Goal: Task Accomplishment & Management: Manage account settings

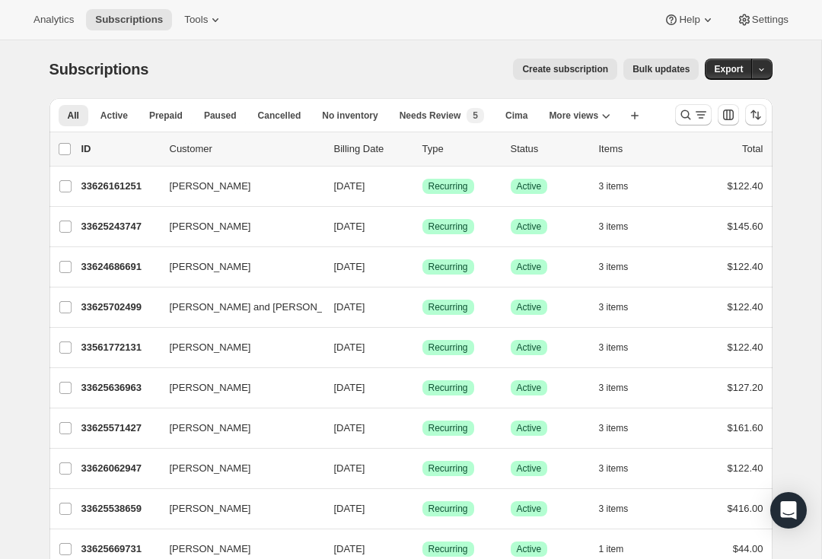
click at [693, 110] on icon "Search and filter results" at bounding box center [700, 114] width 15 height 15
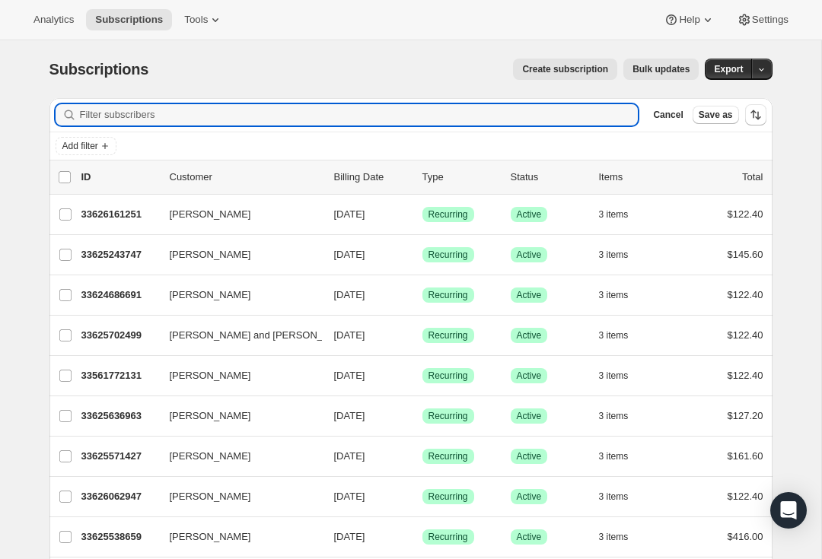
click at [126, 119] on input "Filter subscribers" at bounding box center [359, 114] width 559 height 21
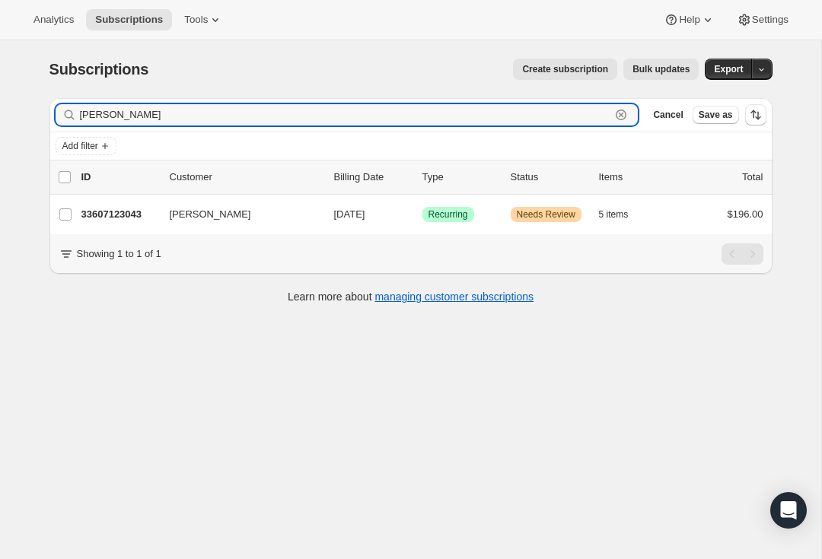
type input "[PERSON_NAME]"
click at [123, 213] on p "33607123043" at bounding box center [119, 214] width 76 height 15
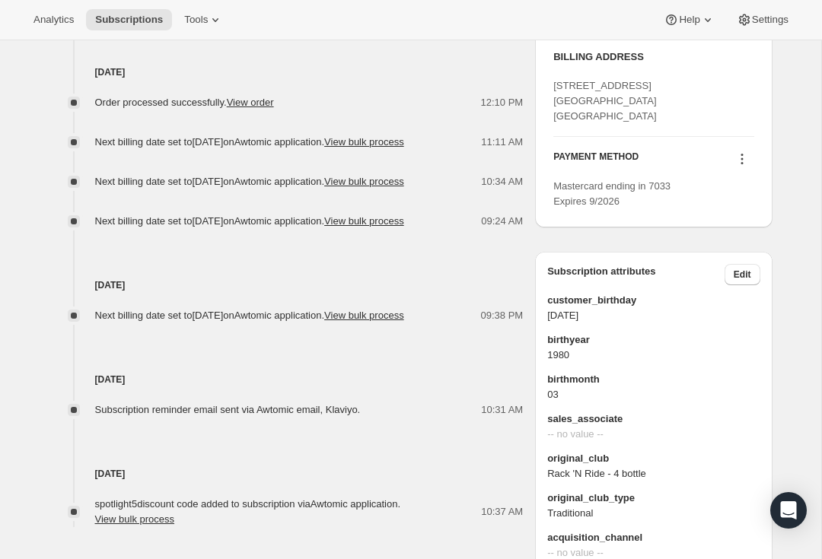
scroll to position [929, 0]
click at [744, 166] on icon at bounding box center [741, 158] width 15 height 15
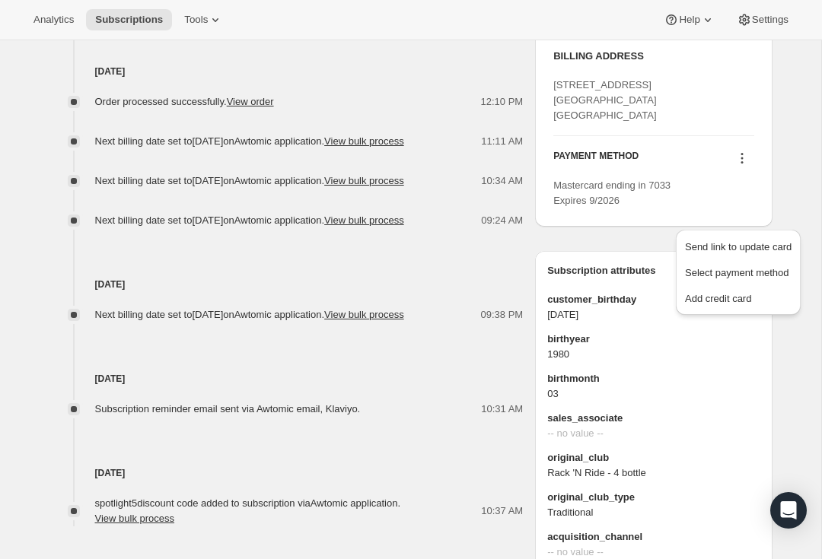
click at [715, 298] on span "Add credit card" at bounding box center [718, 298] width 66 height 11
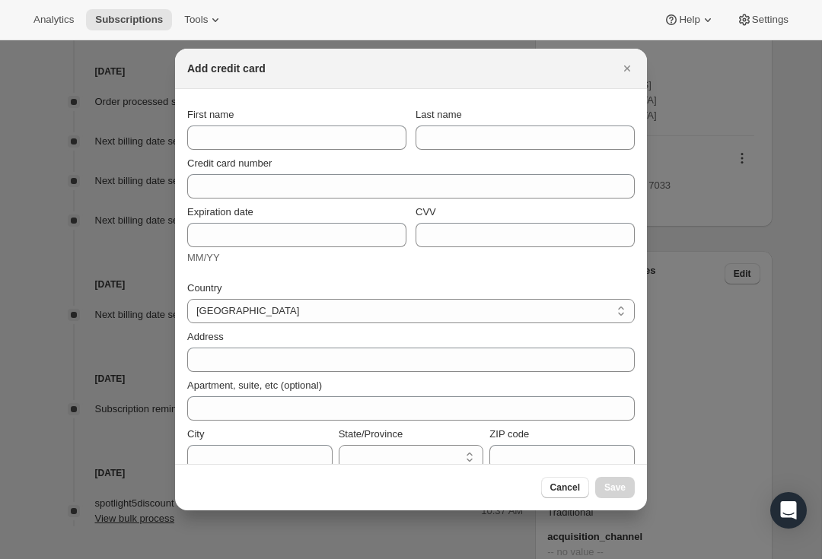
select select "CA"
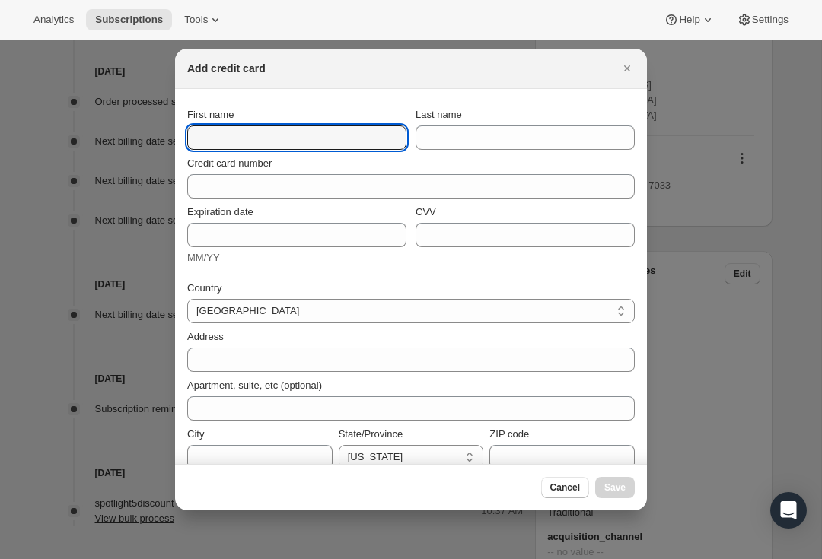
click at [211, 141] on input "First name" at bounding box center [296, 138] width 219 height 24
type input "[PERSON_NAME]"
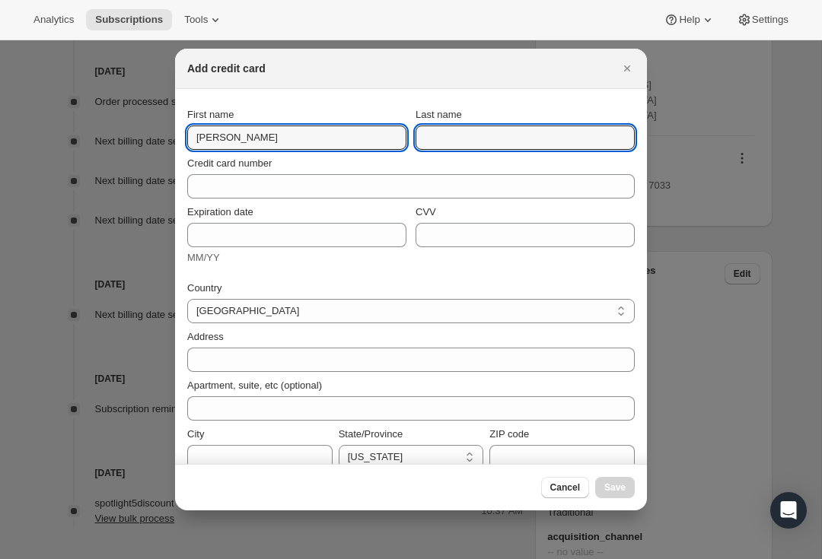
click at [486, 132] on input "Last name" at bounding box center [525, 138] width 219 height 24
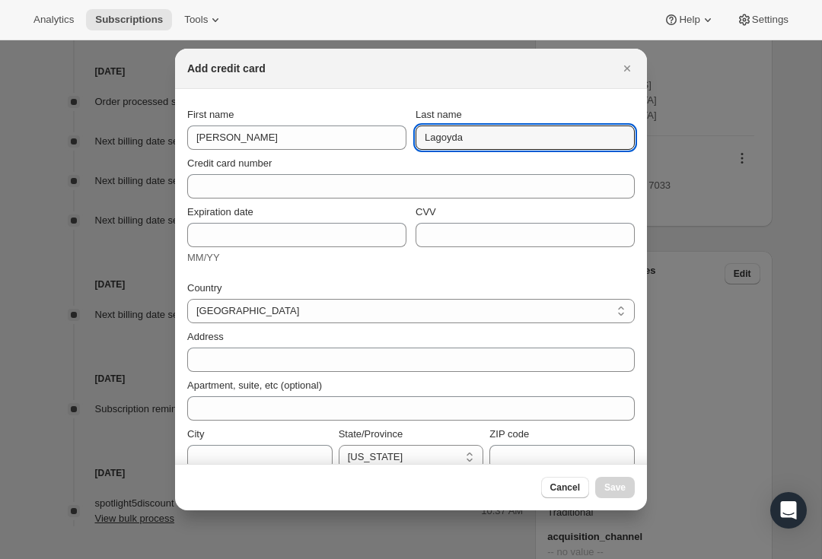
type input "Lagoyda"
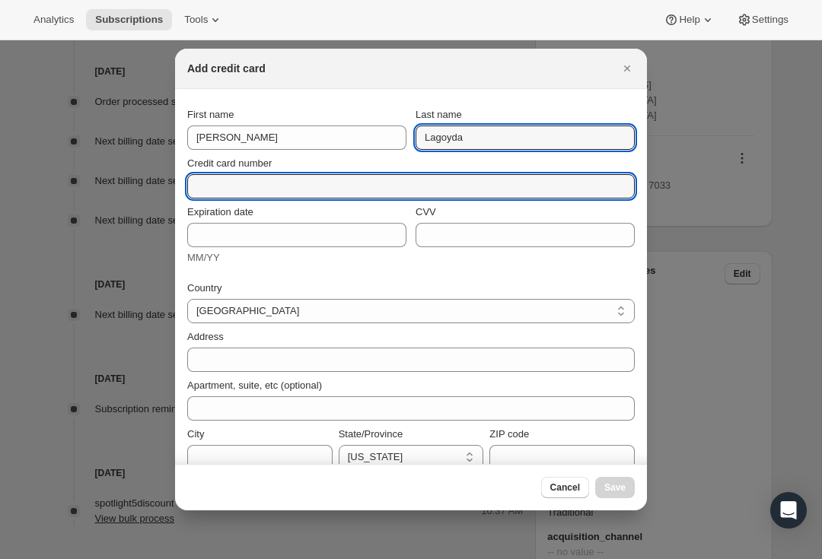
click at [250, 184] on input "Credit card number" at bounding box center [404, 186] width 435 height 24
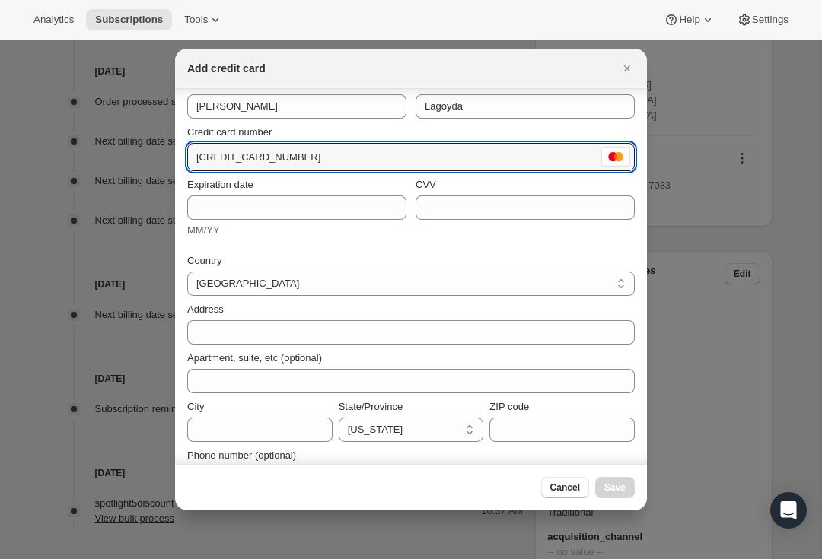
scroll to position [42, 0]
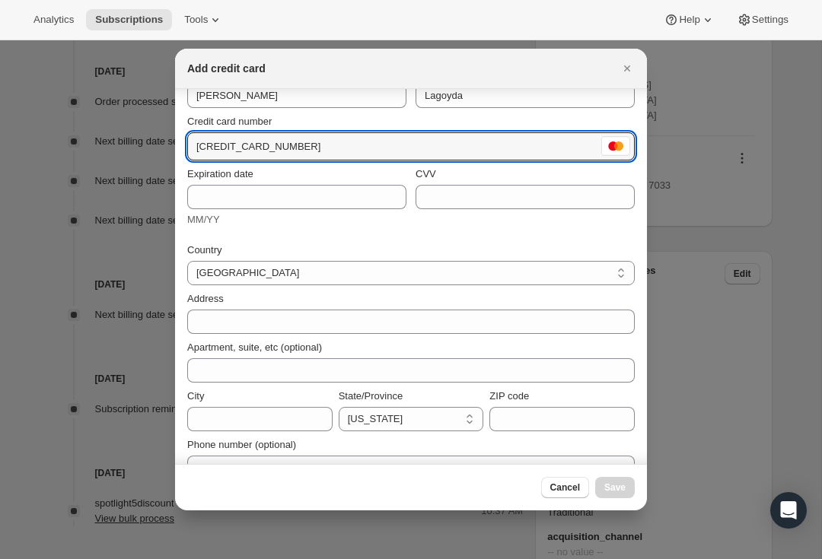
type input "[CREDIT_CARD_NUMBER]"
click at [248, 199] on input "Expiration date" at bounding box center [296, 197] width 219 height 24
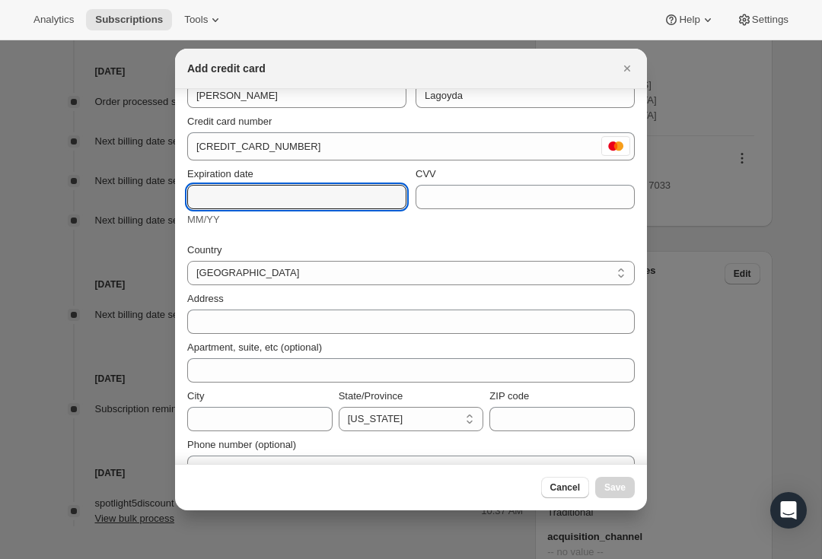
type input "P"
click at [466, 199] on input "CVV" at bounding box center [525, 197] width 219 height 24
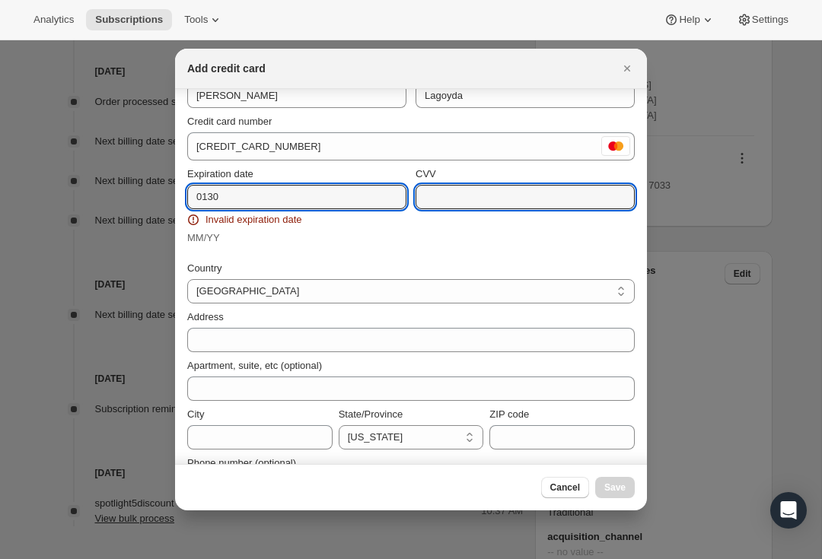
click at [276, 199] on input "0130" at bounding box center [296, 197] width 219 height 24
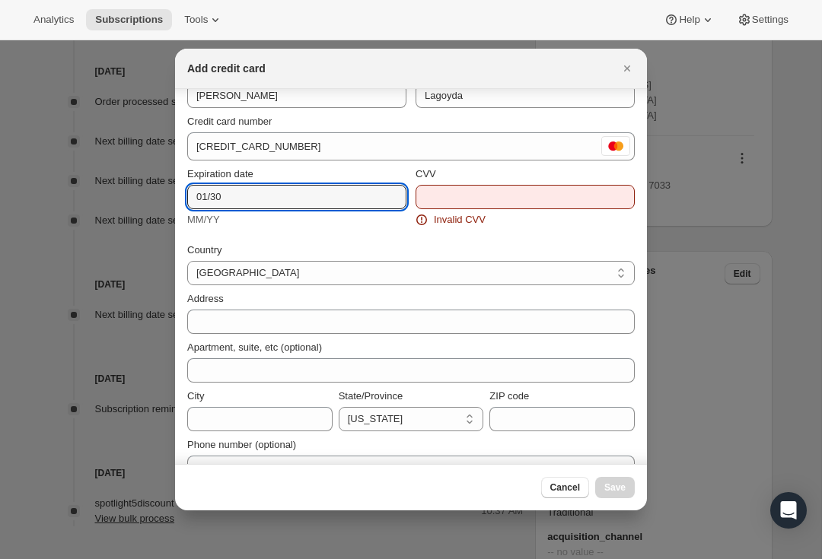
type input "01/30"
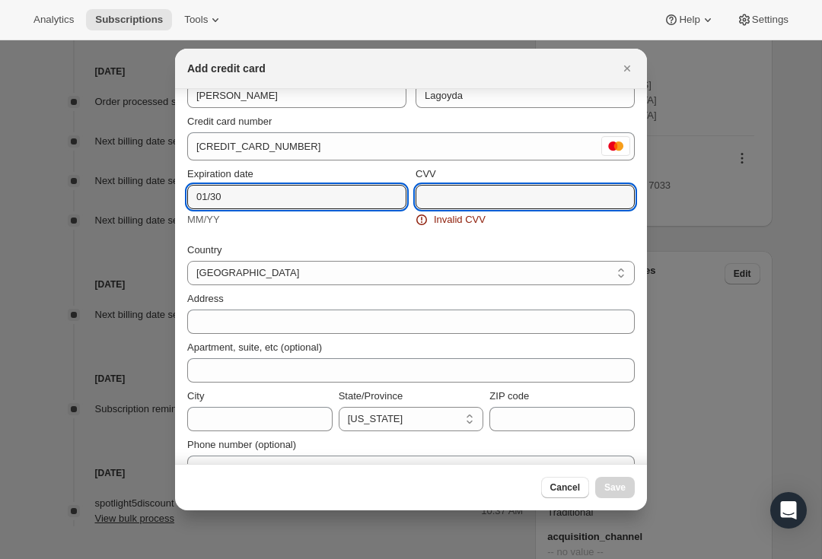
click at [467, 202] on input "CVV" at bounding box center [525, 197] width 219 height 24
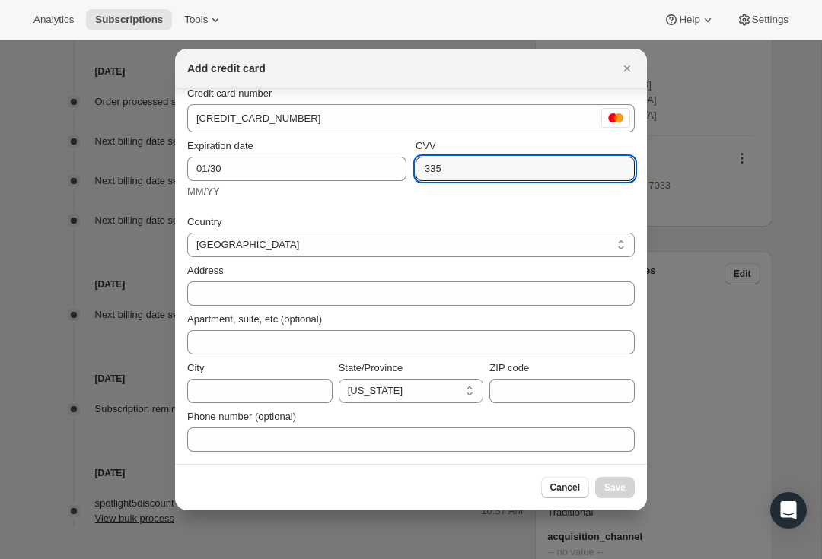
scroll to position [70, 0]
type input "335"
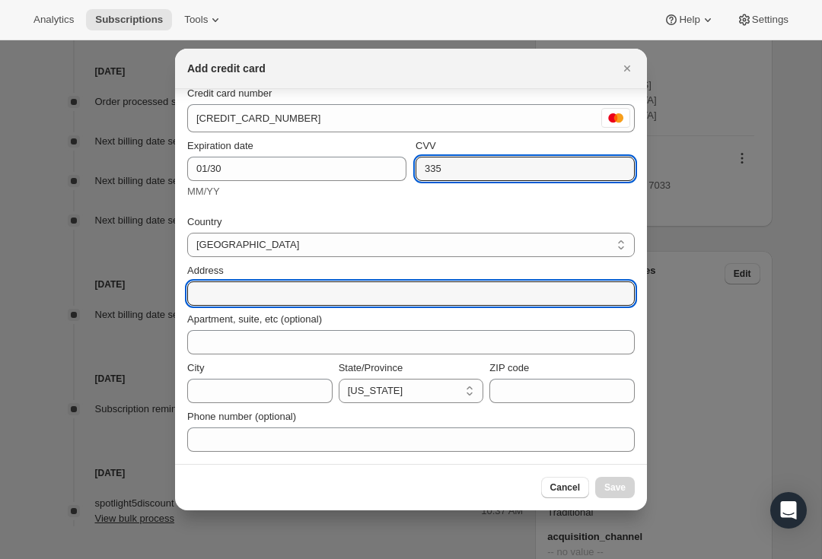
click at [224, 300] on input "Address" at bounding box center [410, 294] width 447 height 24
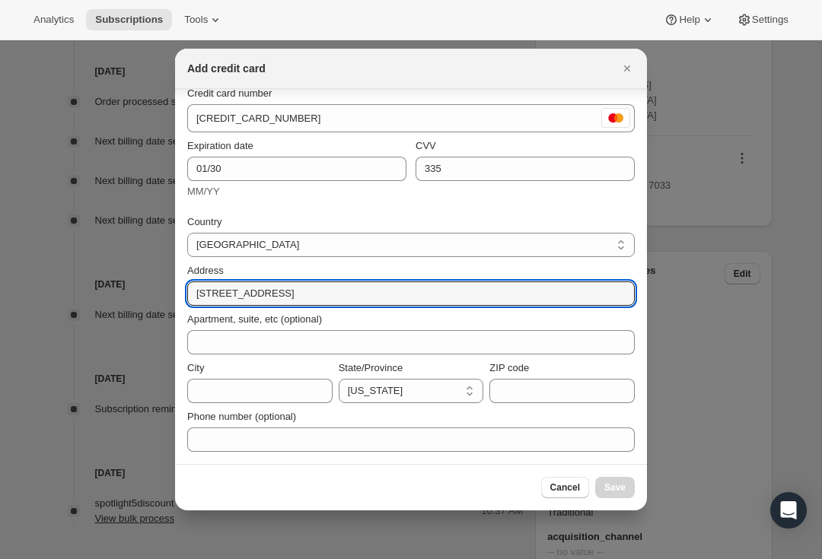
type input "[STREET_ADDRESS]"
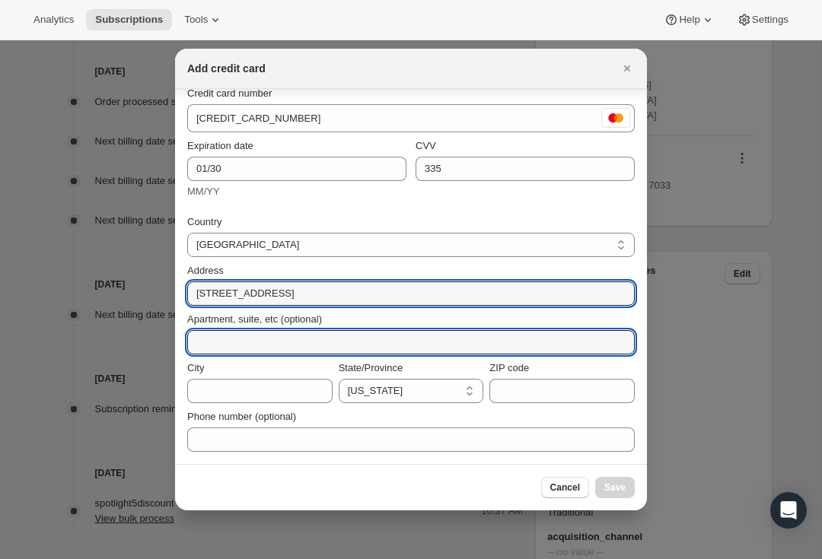
click at [228, 351] on input "Apartment, suite, etc (optional)" at bounding box center [410, 342] width 447 height 24
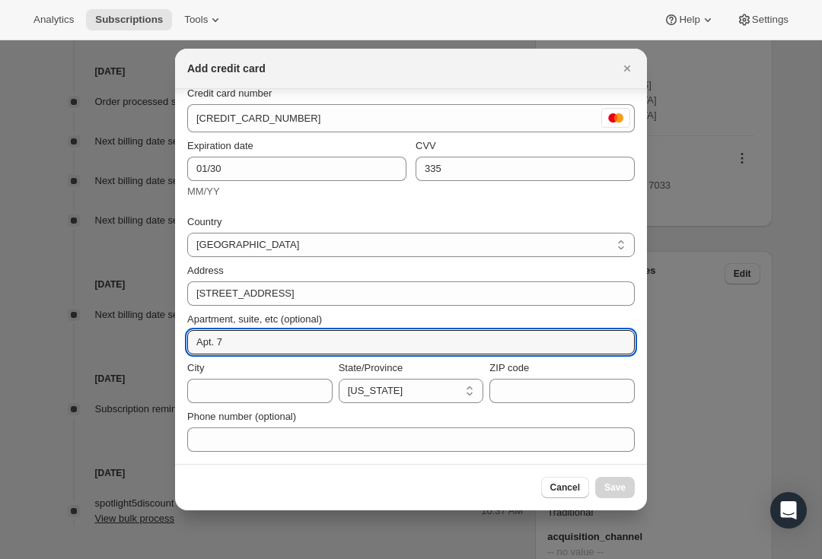
type input "Apt. 7"
click at [223, 387] on input "City" at bounding box center [259, 391] width 145 height 24
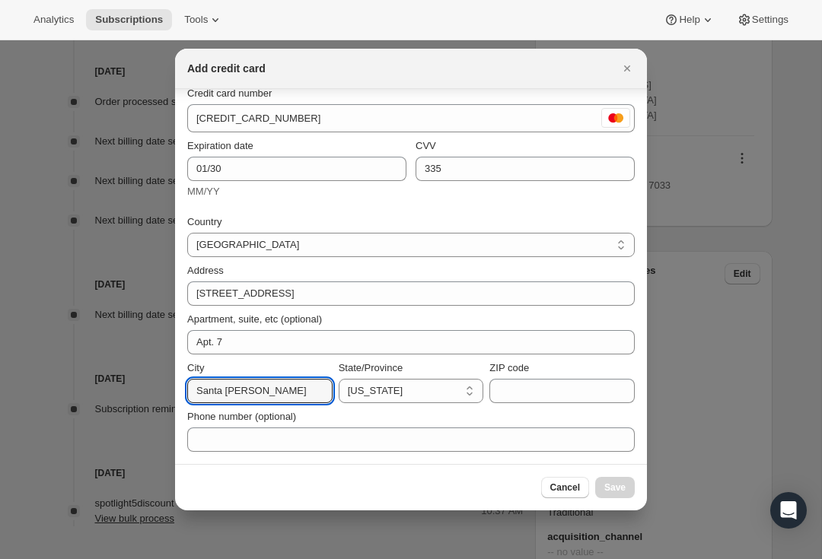
type input "Santa [PERSON_NAME]"
click at [552, 387] on input "ZIP code" at bounding box center [561, 391] width 145 height 24
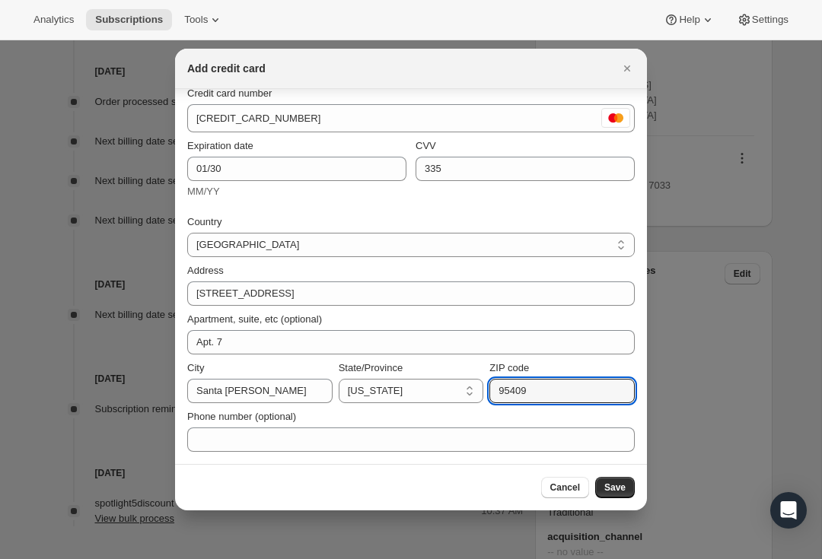
type input "95409"
click at [618, 491] on span "Save" at bounding box center [614, 488] width 21 height 12
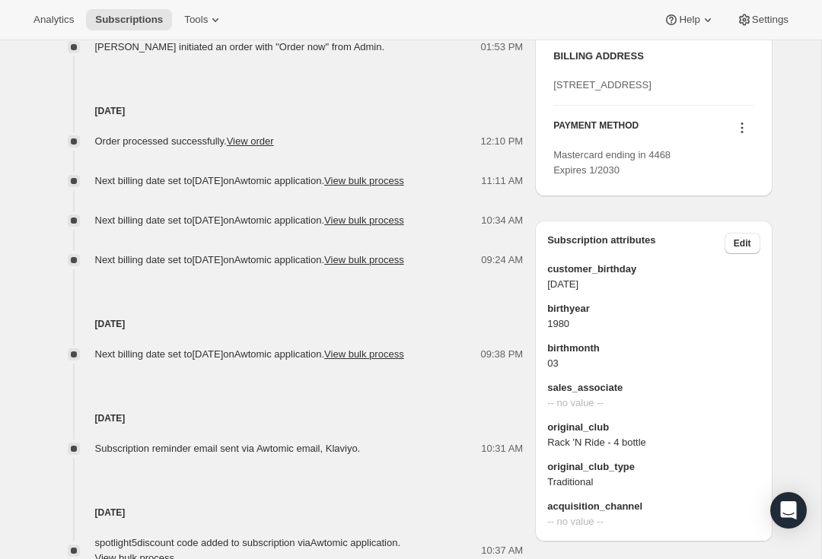
scroll to position [931, 0]
